Goal: Navigation & Orientation: Find specific page/section

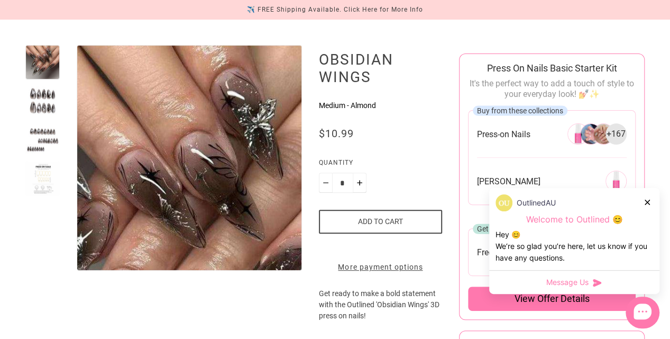
scroll to position [107, 0]
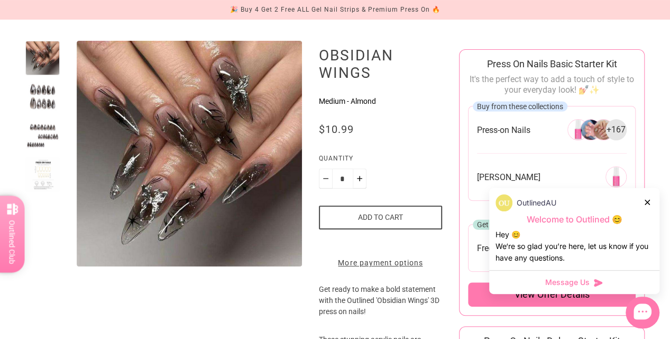
click at [39, 107] on div at bounding box center [42, 96] width 34 height 34
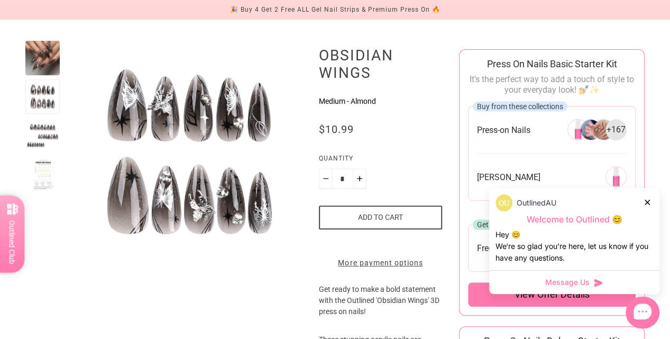
click at [38, 162] on div at bounding box center [42, 174] width 34 height 34
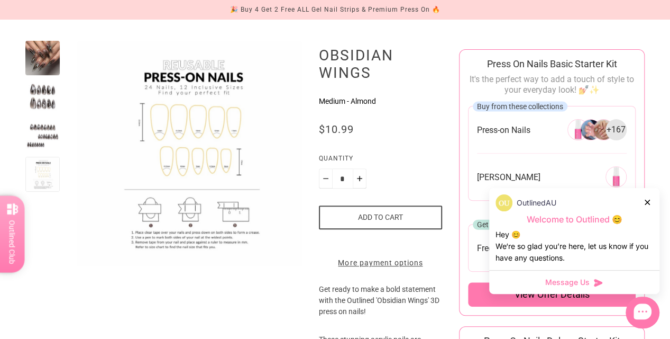
click at [43, 50] on div at bounding box center [42, 58] width 34 height 34
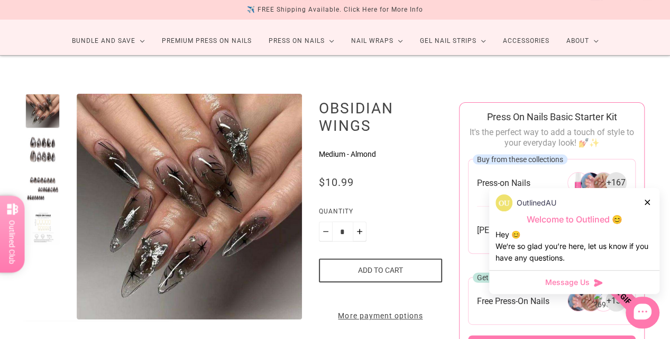
scroll to position [54, 0]
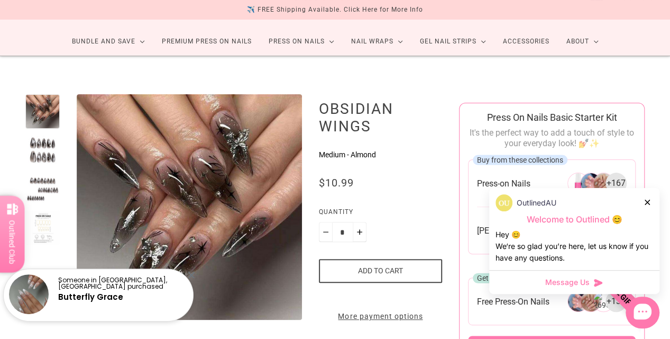
click at [34, 168] on div at bounding box center [42, 206] width 34 height 225
click at [39, 112] on div at bounding box center [42, 111] width 34 height 34
click at [49, 157] on div at bounding box center [42, 150] width 34 height 34
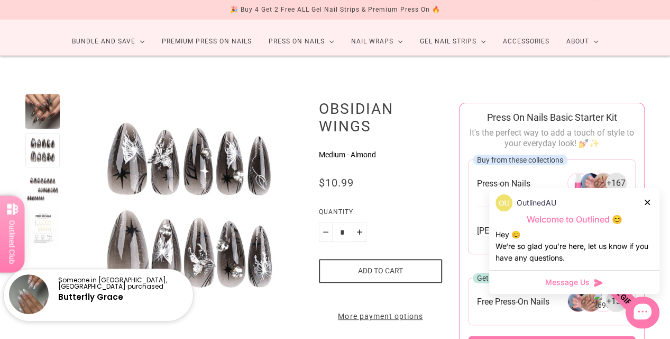
click at [45, 178] on div at bounding box center [42, 188] width 34 height 34
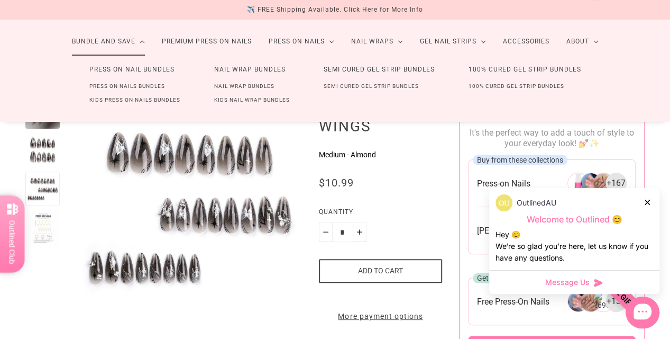
click at [128, 70] on link "Press On Nail Bundles" at bounding box center [131, 70] width 119 height 20
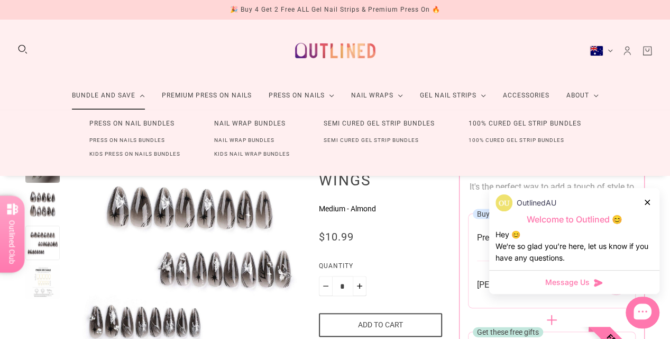
click at [147, 139] on link "Press On Nails Bundles" at bounding box center [127, 140] width 110 height 14
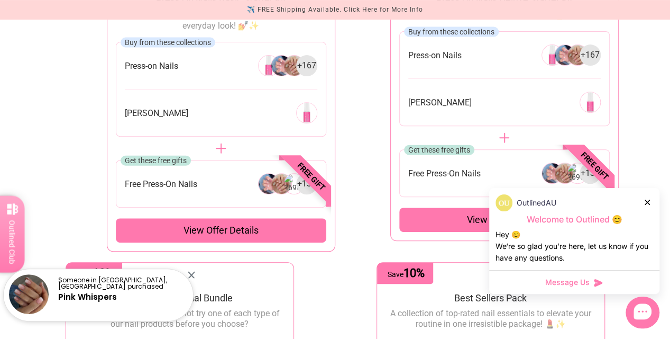
scroll to position [163, 0]
